Goal: Task Accomplishment & Management: Use online tool/utility

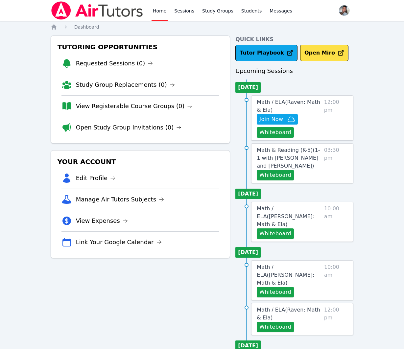
click at [92, 67] on link "Requested Sessions (0)" at bounding box center [114, 63] width 77 height 9
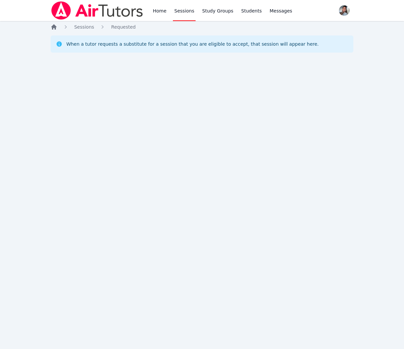
click at [56, 29] on icon "Breadcrumb" at bounding box center [54, 27] width 7 height 7
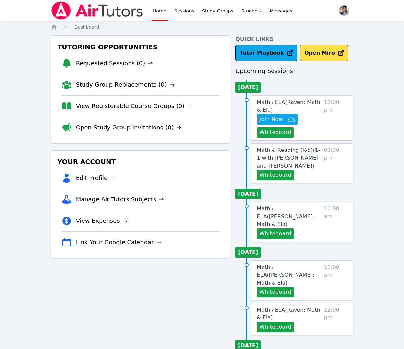
click at [126, 129] on link "Open Study Group Invitations (0)" at bounding box center [129, 127] width 106 height 9
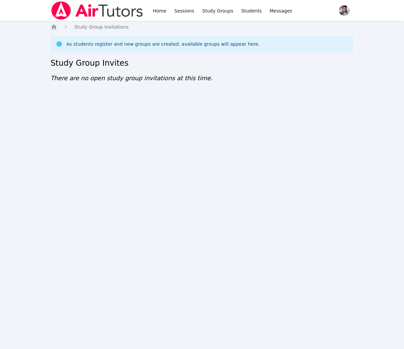
click at [57, 27] on icon "Breadcrumb" at bounding box center [54, 27] width 7 height 7
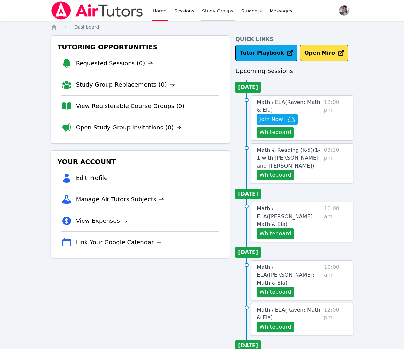
click at [229, 13] on link "Study Groups" at bounding box center [218, 10] width 34 height 21
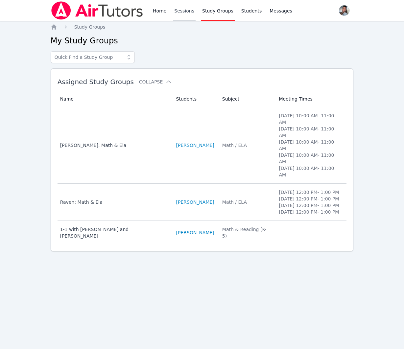
click at [179, 12] on link "Sessions" at bounding box center [184, 10] width 23 height 21
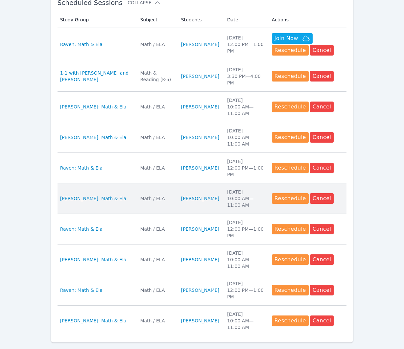
scroll to position [266, 0]
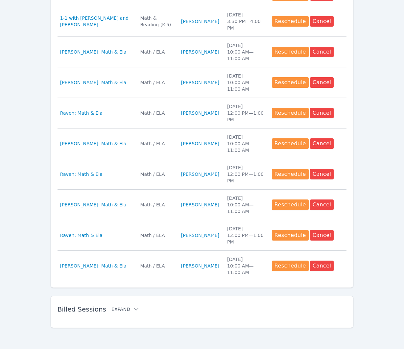
click at [122, 308] on button "Expand" at bounding box center [126, 309] width 28 height 7
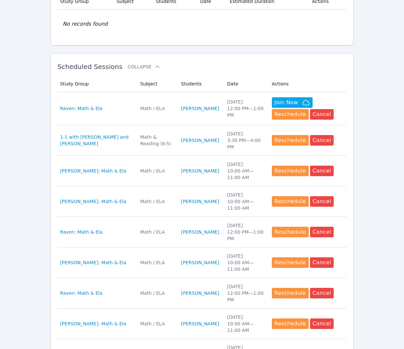
scroll to position [0, 0]
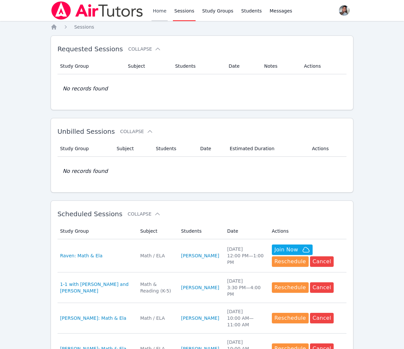
click at [165, 15] on link "Home" at bounding box center [160, 10] width 16 height 21
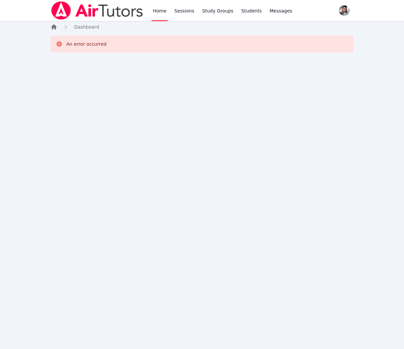
click at [53, 26] on icon "Breadcrumb" at bounding box center [53, 26] width 5 height 5
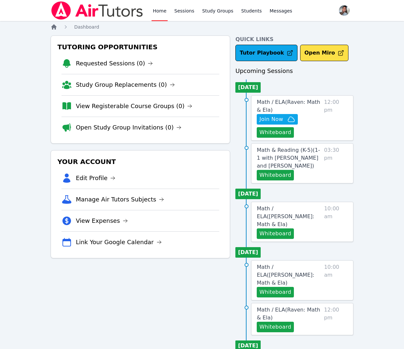
click at [54, 26] on icon "Breadcrumb" at bounding box center [53, 26] width 5 height 5
click at [286, 118] on span "Join Now" at bounding box center [278, 119] width 36 height 8
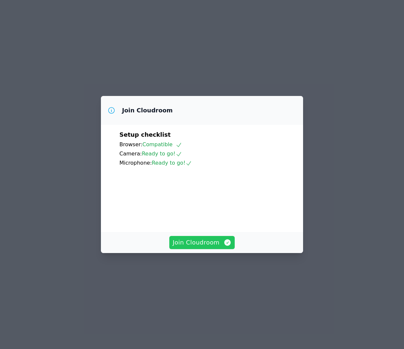
click at [219, 247] on span "Join Cloudroom" at bounding box center [202, 242] width 59 height 9
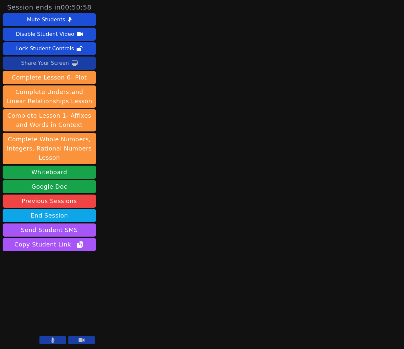
click at [73, 61] on icon at bounding box center [75, 63] width 6 height 5
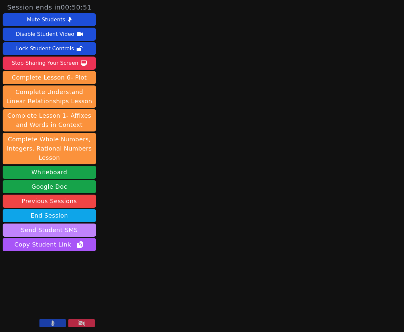
click at [39, 232] on button "Send Student SMS" at bounding box center [49, 230] width 93 height 13
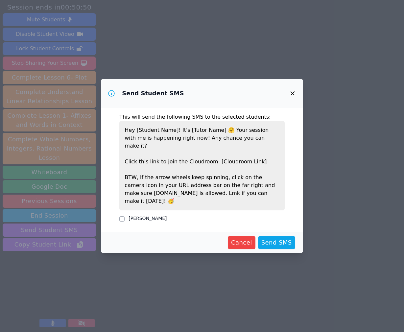
click at [142, 216] on label "RAVEN BROWN" at bounding box center [148, 218] width 38 height 5
click at [125, 216] on input "[PERSON_NAME]" at bounding box center [121, 218] width 5 height 5
checkbox input "true"
click at [278, 238] on span "Send SMS" at bounding box center [277, 242] width 31 height 9
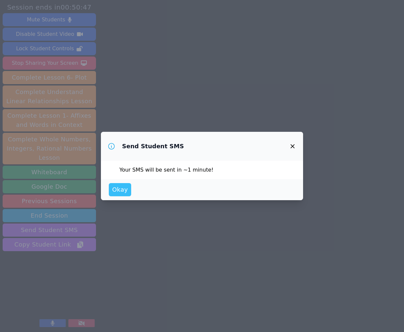
click at [125, 192] on span "Okay" at bounding box center [120, 189] width 16 height 9
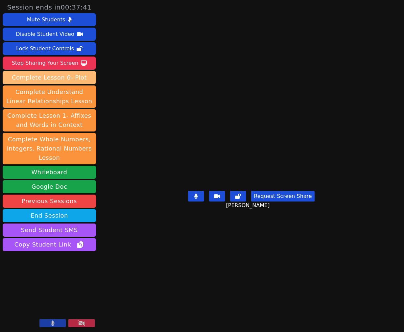
drag, startPoint x: 63, startPoint y: 64, endPoint x: 64, endPoint y: 76, distance: 12.2
click at [63, 64] on div "Stop Sharing Your Screen" at bounding box center [45, 63] width 66 height 11
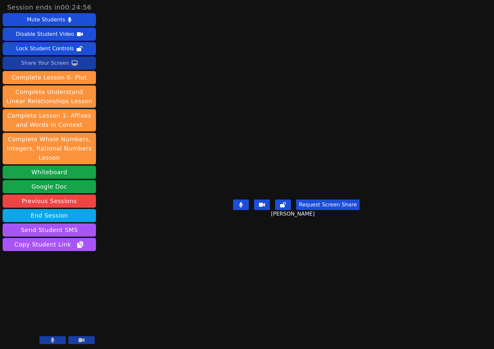
click at [20, 62] on button "Share Your Screen" at bounding box center [49, 63] width 93 height 13
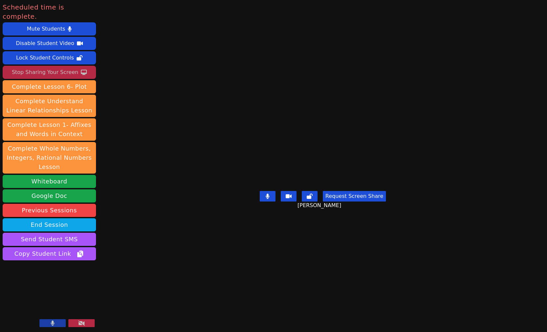
click at [60, 67] on div "Stop Sharing Your Screen" at bounding box center [45, 72] width 66 height 11
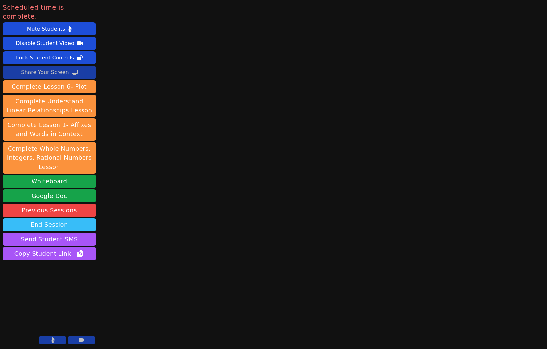
click at [73, 218] on button "End Session" at bounding box center [49, 224] width 93 height 13
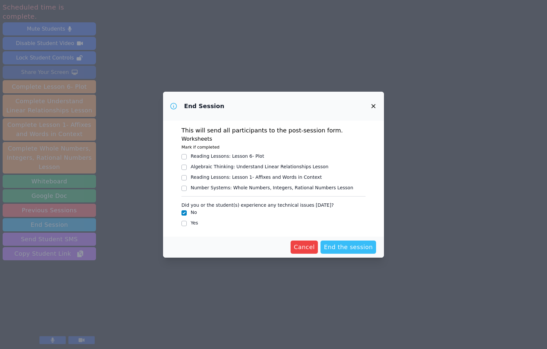
click at [334, 244] on span "End the session" at bounding box center [348, 247] width 49 height 9
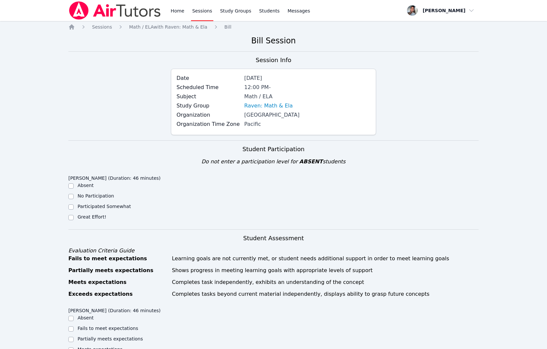
click at [86, 218] on label "Great Effort!" at bounding box center [92, 216] width 29 height 5
click at [74, 218] on input "Great Effort!" at bounding box center [70, 217] width 5 height 5
checkbox input "true"
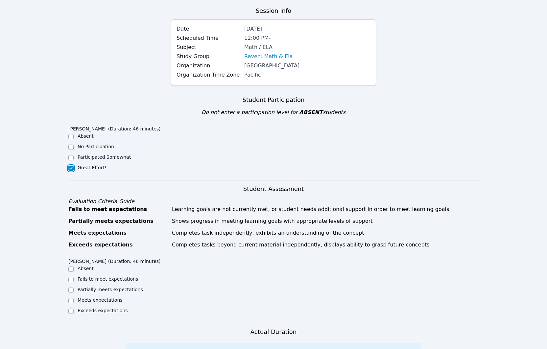
scroll to position [120, 0]
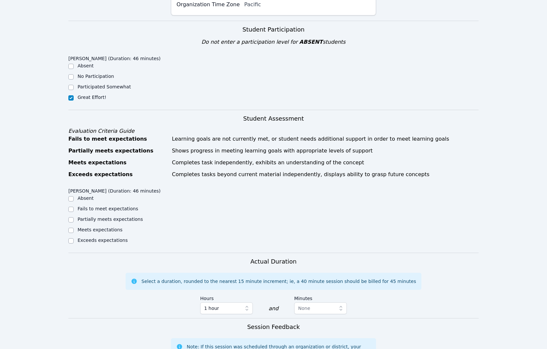
click at [112, 231] on label "Meets expectations" at bounding box center [100, 229] width 45 height 5
click at [74, 231] on input "Meets expectations" at bounding box center [70, 230] width 5 height 5
checkbox input "true"
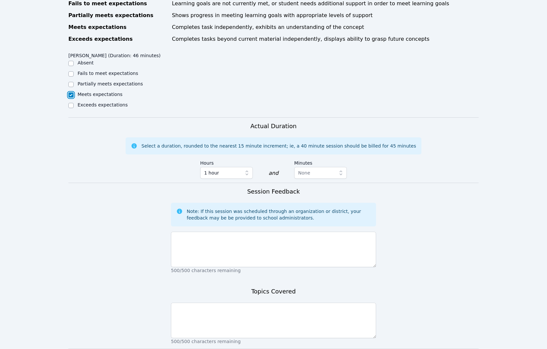
scroll to position [305, 0]
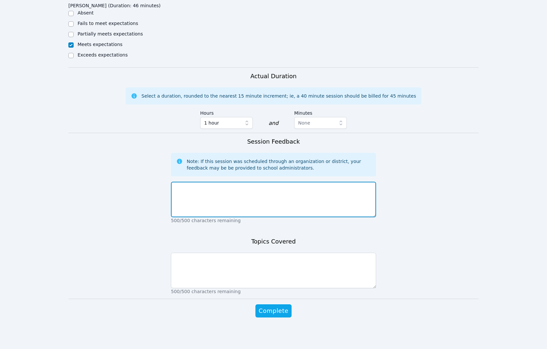
click at [253, 192] on textarea at bounding box center [273, 200] width 205 height 36
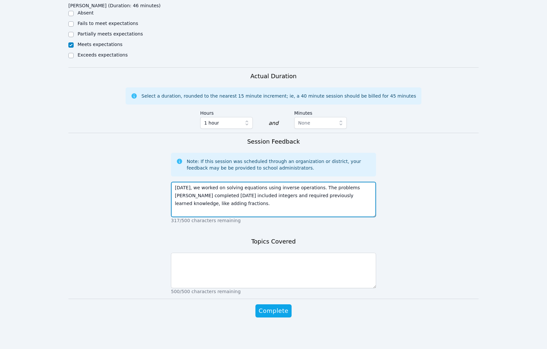
click at [249, 205] on textarea "Today, we worked on solving equations using inverse operations. The problems Ra…" at bounding box center [273, 200] width 205 height 36
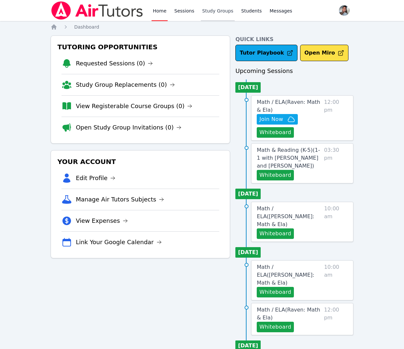
click at [212, 12] on link "Study Groups" at bounding box center [218, 10] width 34 height 21
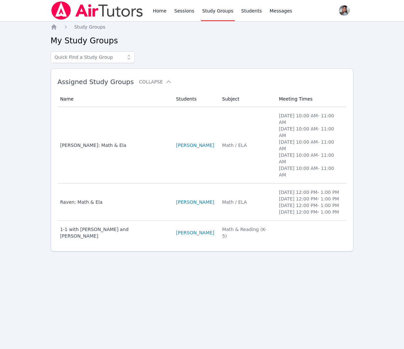
click at [218, 202] on td "Students RAVEN BROWN" at bounding box center [195, 202] width 46 height 37
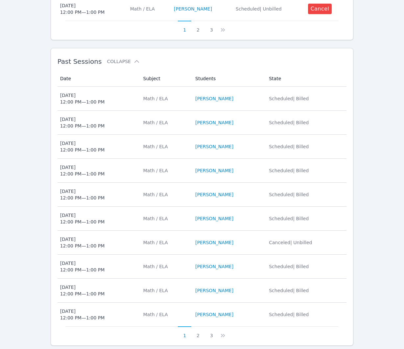
scroll to position [463, 0]
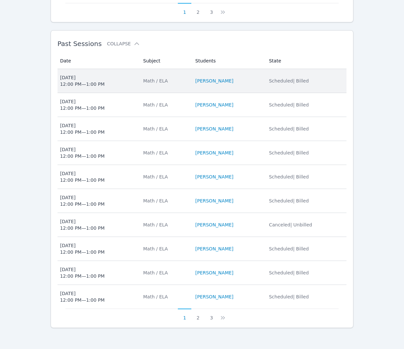
click at [130, 88] on td "Date Wed Sep 10 12:00 PM — 1:00 PM" at bounding box center [99, 81] width 82 height 24
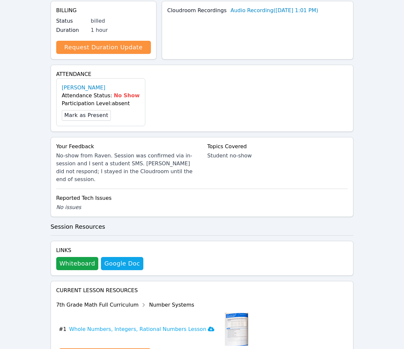
scroll to position [152, 0]
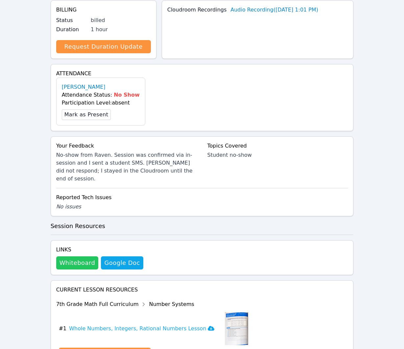
click at [79, 257] on button "Whiteboard" at bounding box center [77, 263] width 42 height 13
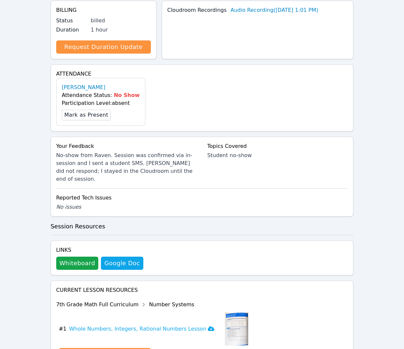
scroll to position [0, 0]
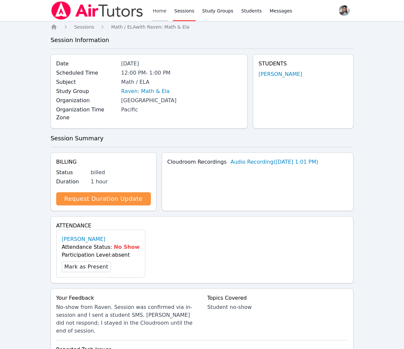
click at [156, 13] on link "Home" at bounding box center [160, 10] width 16 height 21
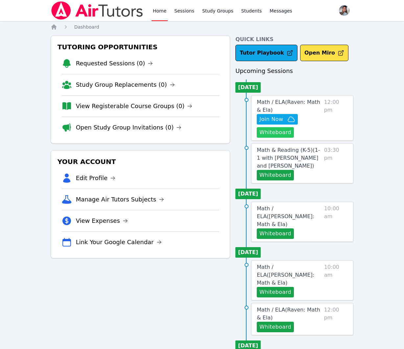
click at [263, 133] on button "Whiteboard" at bounding box center [275, 132] width 37 height 11
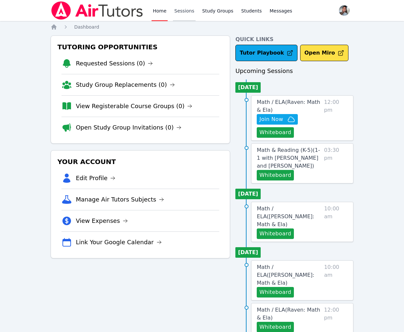
click at [187, 12] on link "Sessions" at bounding box center [184, 10] width 23 height 21
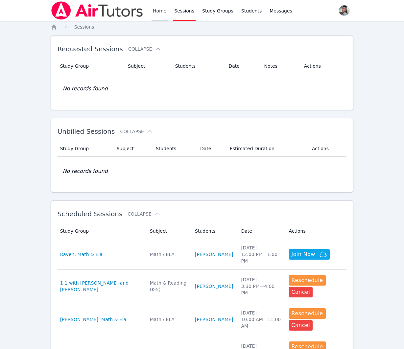
click at [155, 10] on link "Home" at bounding box center [160, 10] width 16 height 21
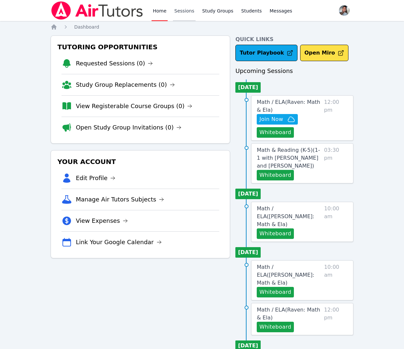
click at [176, 10] on link "Sessions" at bounding box center [184, 10] width 23 height 21
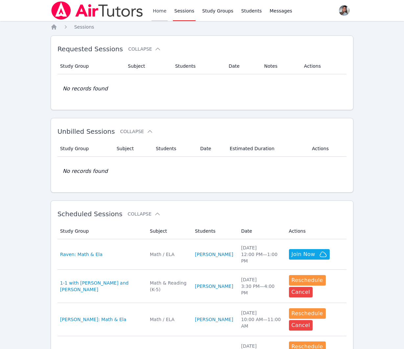
click at [160, 16] on link "Home" at bounding box center [160, 10] width 16 height 21
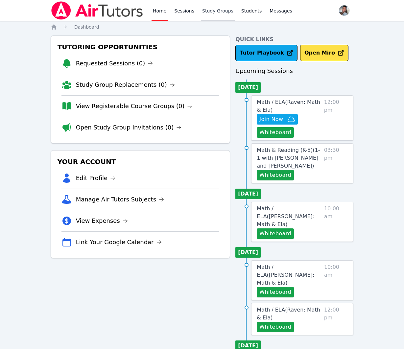
click at [210, 15] on link "Study Groups" at bounding box center [218, 10] width 34 height 21
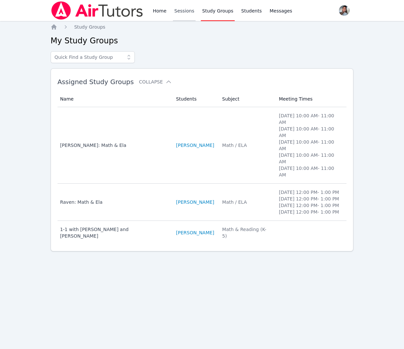
click at [179, 13] on link "Sessions" at bounding box center [184, 10] width 23 height 21
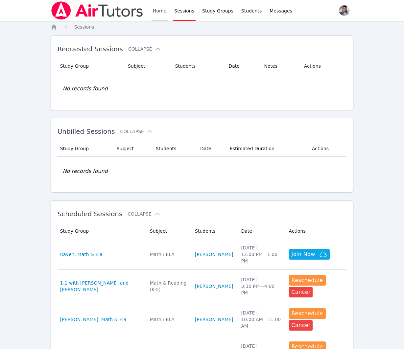
click at [163, 13] on link "Home" at bounding box center [160, 10] width 16 height 21
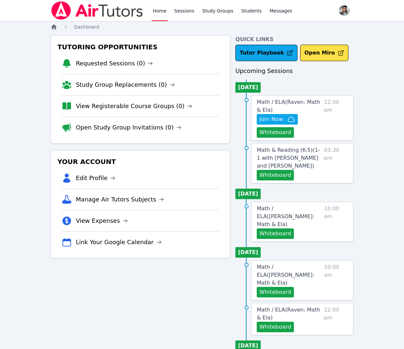
click at [54, 28] on icon "Breadcrumb" at bounding box center [53, 26] width 5 height 5
click at [148, 104] on link "View Registerable Course Groups (0)" at bounding box center [134, 106] width 117 height 9
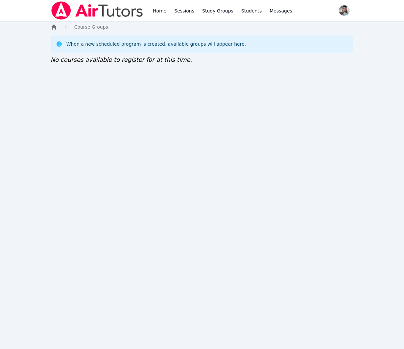
click at [56, 26] on icon "Breadcrumb" at bounding box center [54, 27] width 7 height 7
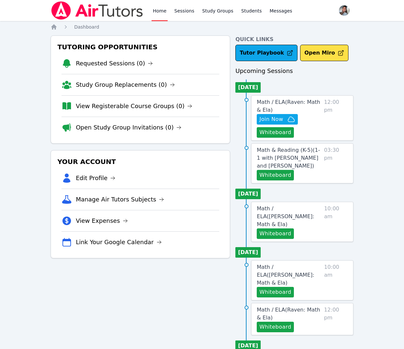
click at [154, 126] on link "Open Study Group Invitations (0)" at bounding box center [129, 127] width 106 height 9
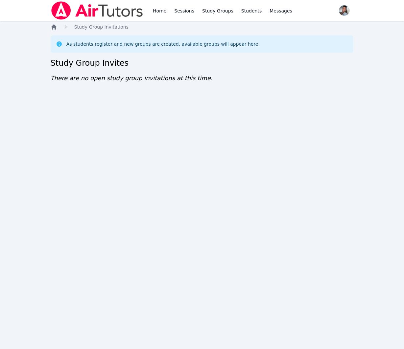
click at [52, 27] on icon "Breadcrumb" at bounding box center [53, 26] width 5 height 5
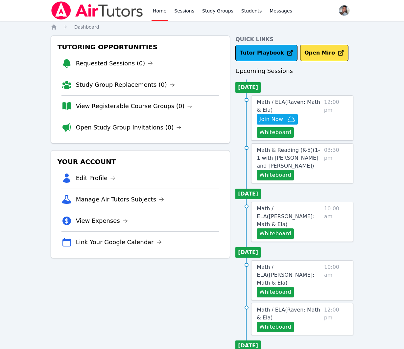
click at [362, 173] on div "Home Sessions Study Groups Students Messages Open user menu Gabriella Aguilar O…" at bounding box center [202, 298] width 404 height 597
click at [185, 11] on link "Sessions" at bounding box center [184, 10] width 23 height 21
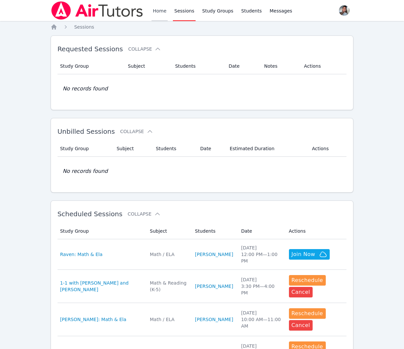
click at [157, 9] on link "Home" at bounding box center [160, 10] width 16 height 21
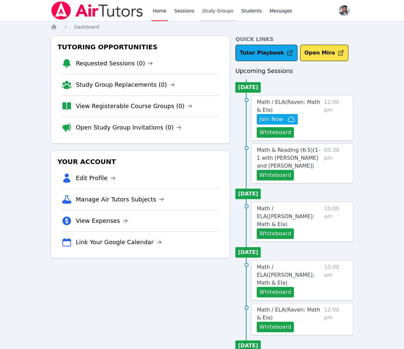
click at [208, 9] on link "Study Groups" at bounding box center [218, 10] width 34 height 21
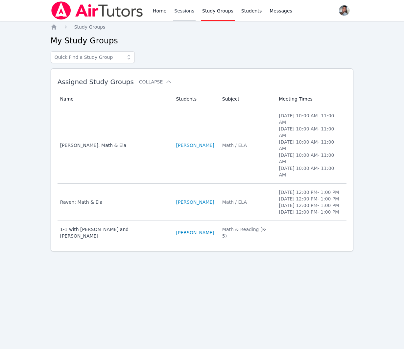
click at [180, 9] on link "Sessions" at bounding box center [184, 10] width 23 height 21
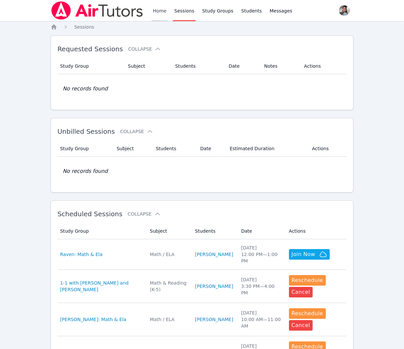
click at [157, 10] on link "Home" at bounding box center [160, 10] width 16 height 21
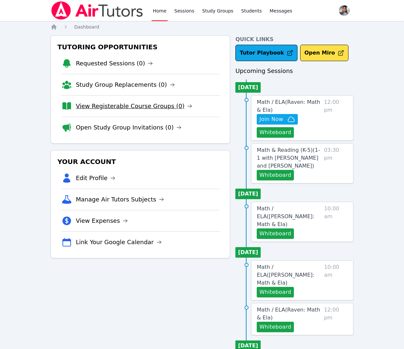
click at [137, 109] on link "View Registerable Course Groups (0)" at bounding box center [134, 106] width 117 height 9
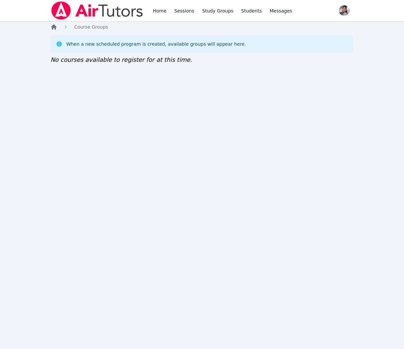
click at [55, 27] on icon "Breadcrumb" at bounding box center [53, 26] width 5 height 5
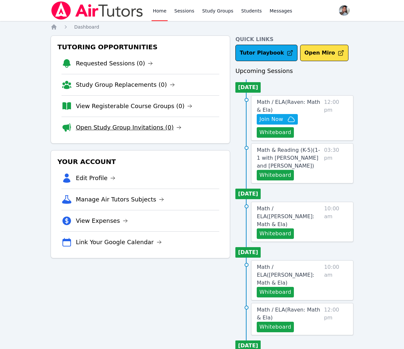
click at [111, 125] on link "Open Study Group Invitations (0)" at bounding box center [129, 127] width 106 height 9
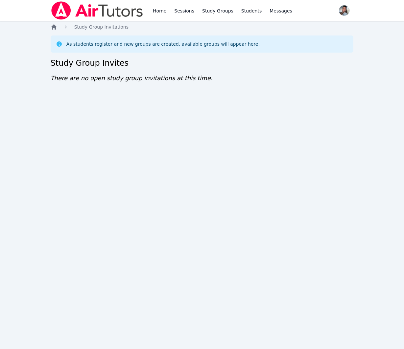
click at [51, 27] on icon "Breadcrumb" at bounding box center [54, 27] width 7 height 7
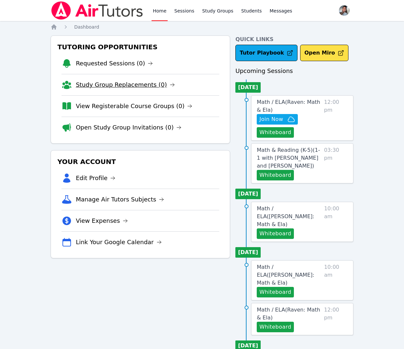
click at [103, 85] on link "Study Group Replacements (0)" at bounding box center [125, 84] width 99 height 9
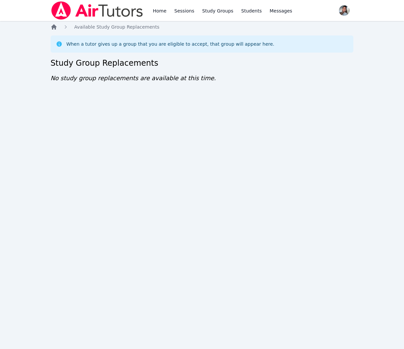
click at [56, 28] on icon "Breadcrumb" at bounding box center [54, 27] width 7 height 7
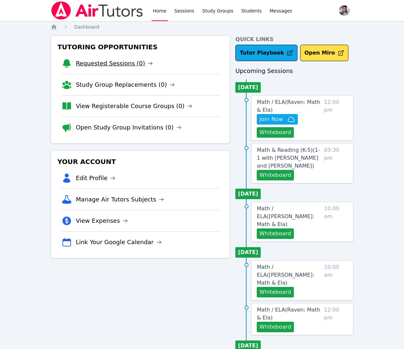
click at [88, 67] on link "Requested Sessions (0)" at bounding box center [114, 63] width 77 height 9
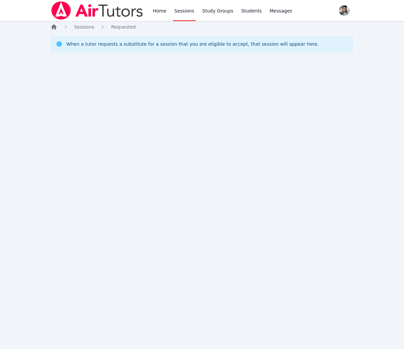
click at [55, 27] on icon "Breadcrumb" at bounding box center [53, 26] width 5 height 5
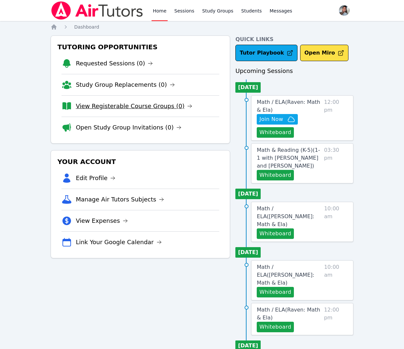
click at [116, 105] on link "View Registerable Course Groups (0)" at bounding box center [134, 106] width 117 height 9
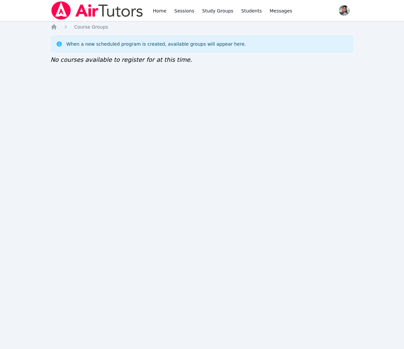
click at [59, 26] on ol "Home Course Groups" at bounding box center [80, 27] width 58 height 7
click at [55, 27] on icon "Breadcrumb" at bounding box center [53, 26] width 5 height 5
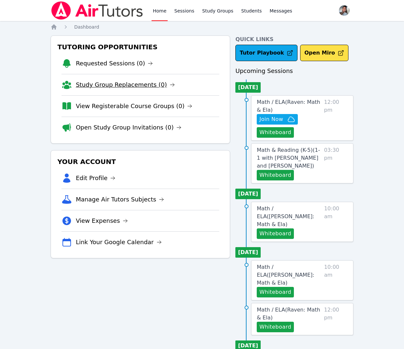
click at [123, 83] on link "Study Group Replacements (0)" at bounding box center [125, 84] width 99 height 9
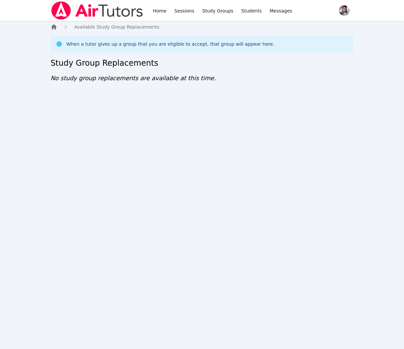
click at [51, 27] on icon "Breadcrumb" at bounding box center [53, 26] width 5 height 5
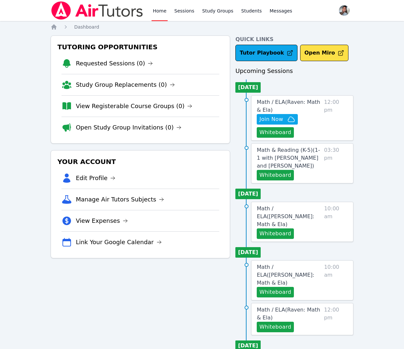
click at [127, 130] on link "Open Study Group Invitations (0)" at bounding box center [129, 127] width 106 height 9
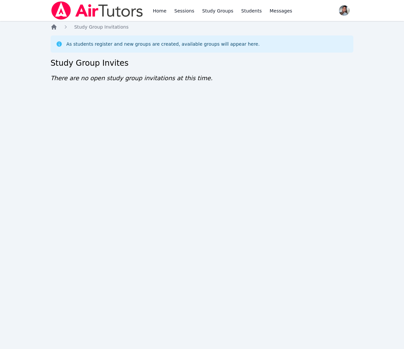
click at [55, 26] on icon "Breadcrumb" at bounding box center [53, 26] width 5 height 5
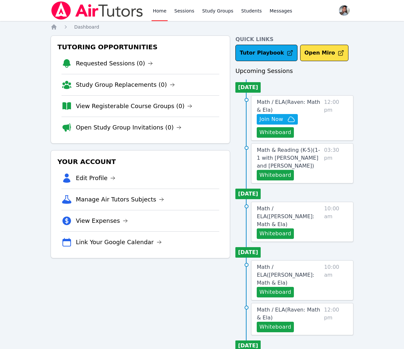
click at [110, 105] on link "View Registerable Course Groups (0)" at bounding box center [134, 106] width 117 height 9
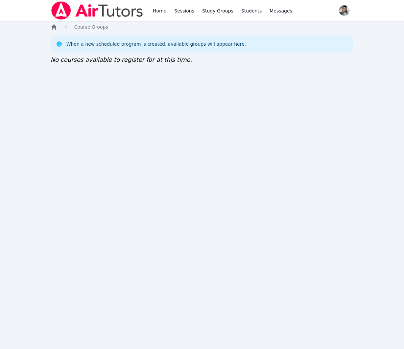
click at [52, 28] on icon "Breadcrumb" at bounding box center [53, 26] width 5 height 5
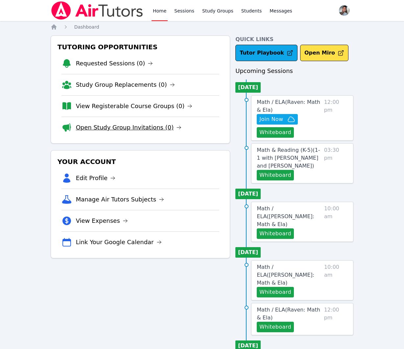
click at [119, 129] on link "Open Study Group Invitations (0)" at bounding box center [129, 127] width 106 height 9
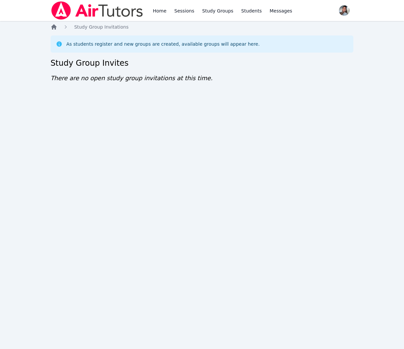
click at [53, 25] on icon "Breadcrumb" at bounding box center [53, 26] width 5 height 5
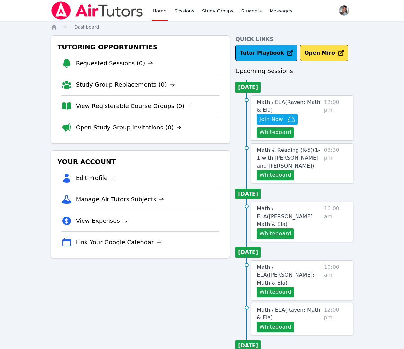
click at [110, 106] on link "View Registerable Course Groups (0)" at bounding box center [134, 106] width 117 height 9
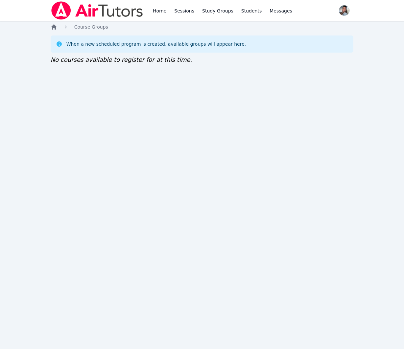
click at [53, 28] on icon "Breadcrumb" at bounding box center [53, 26] width 5 height 5
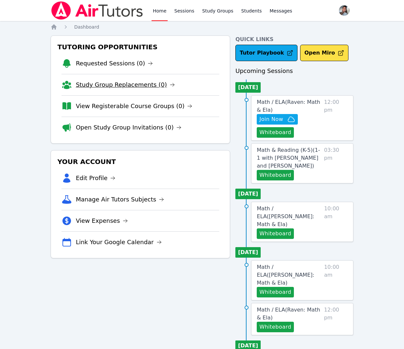
click at [100, 84] on link "Study Group Replacements (0)" at bounding box center [125, 84] width 99 height 9
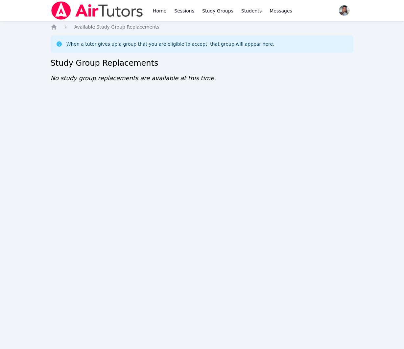
drag, startPoint x: 55, startPoint y: 27, endPoint x: 59, endPoint y: 31, distance: 5.8
click at [55, 27] on icon "Breadcrumb" at bounding box center [53, 26] width 5 height 5
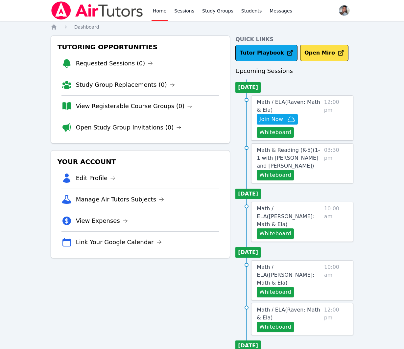
click at [125, 62] on link "Requested Sessions (0)" at bounding box center [114, 63] width 77 height 9
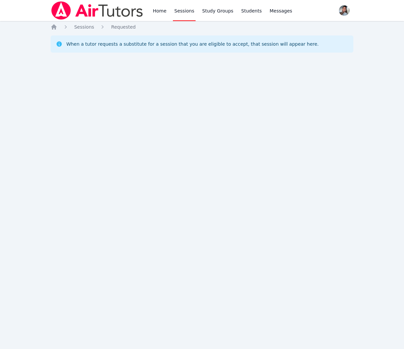
drag, startPoint x: 54, startPoint y: 25, endPoint x: 57, endPoint y: 32, distance: 7.2
click at [54, 25] on icon "Breadcrumb" at bounding box center [53, 26] width 5 height 5
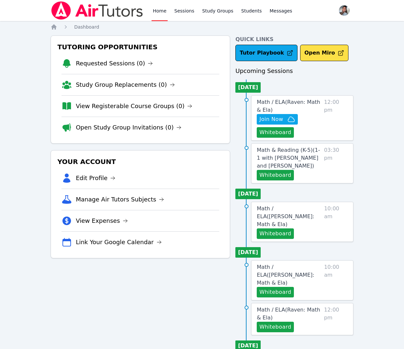
click at [119, 128] on link "Open Study Group Invitations (0)" at bounding box center [129, 127] width 106 height 9
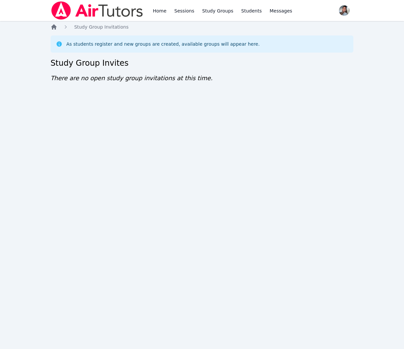
click at [51, 28] on icon "Breadcrumb" at bounding box center [54, 27] width 7 height 7
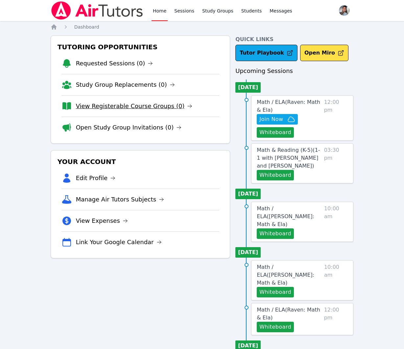
drag, startPoint x: 122, startPoint y: 104, endPoint x: 128, endPoint y: 77, distance: 28.4
click at [122, 104] on link "View Registerable Course Groups (0)" at bounding box center [134, 106] width 117 height 9
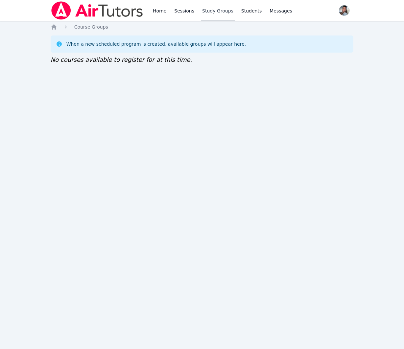
click at [217, 12] on link "Study Groups" at bounding box center [218, 10] width 34 height 21
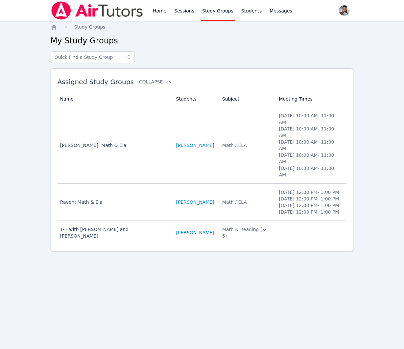
click at [214, 202] on td "Students [PERSON_NAME]" at bounding box center [195, 202] width 46 height 37
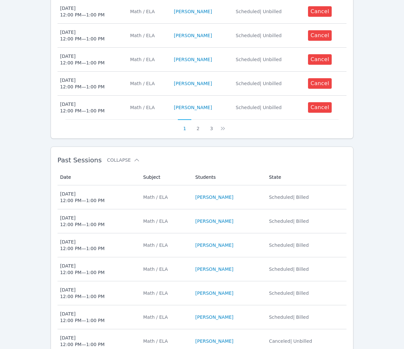
scroll to position [353, 0]
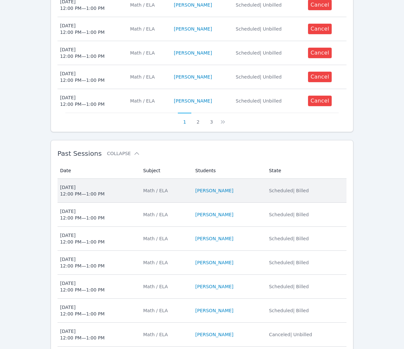
click at [185, 196] on td "Subject Math / ELA" at bounding box center [165, 191] width 52 height 24
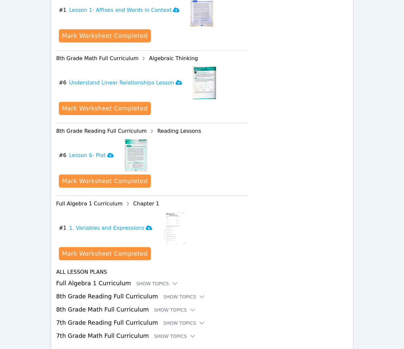
scroll to position [550, 0]
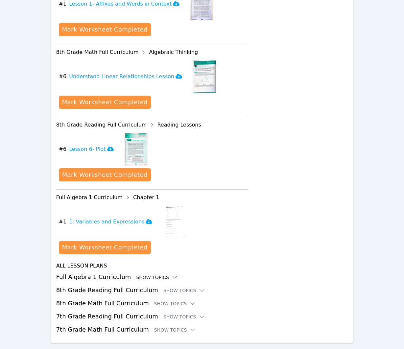
click at [158, 274] on div "Show Topics" at bounding box center [157, 277] width 42 height 7
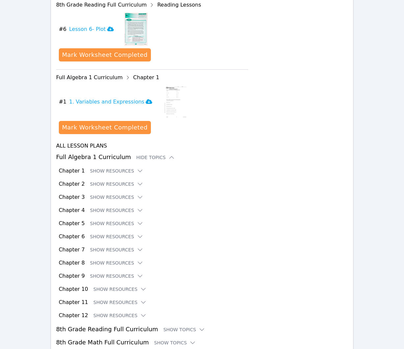
scroll to position [670, 0]
click at [101, 168] on button "Show Resources" at bounding box center [116, 171] width 53 height 7
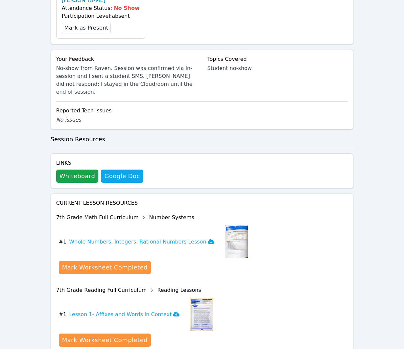
scroll to position [0, 0]
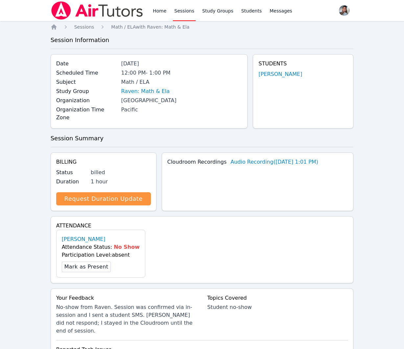
click at [160, 12] on link "Home" at bounding box center [160, 10] width 16 height 21
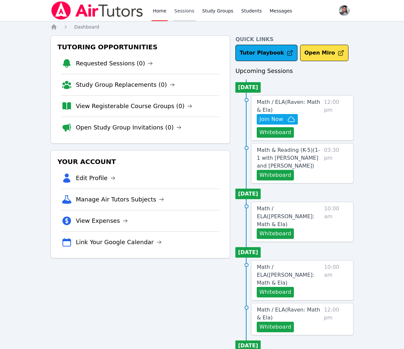
click at [183, 11] on link "Sessions" at bounding box center [184, 10] width 23 height 21
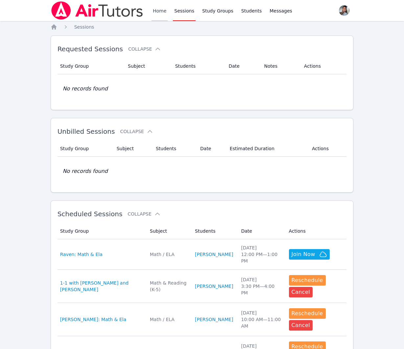
click at [154, 12] on link "Home" at bounding box center [160, 10] width 16 height 21
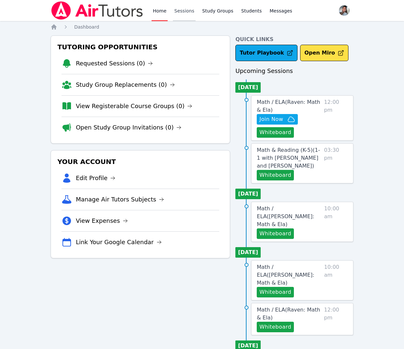
click at [184, 11] on link "Sessions" at bounding box center [184, 10] width 23 height 21
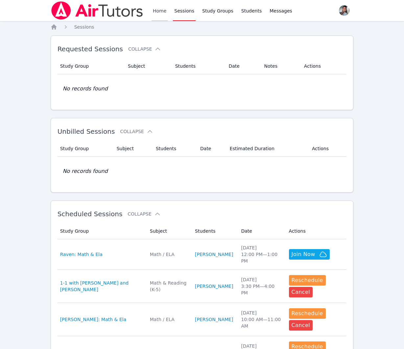
click at [158, 13] on link "Home" at bounding box center [160, 10] width 16 height 21
